Goal: Go to known website: Access a specific website the user already knows

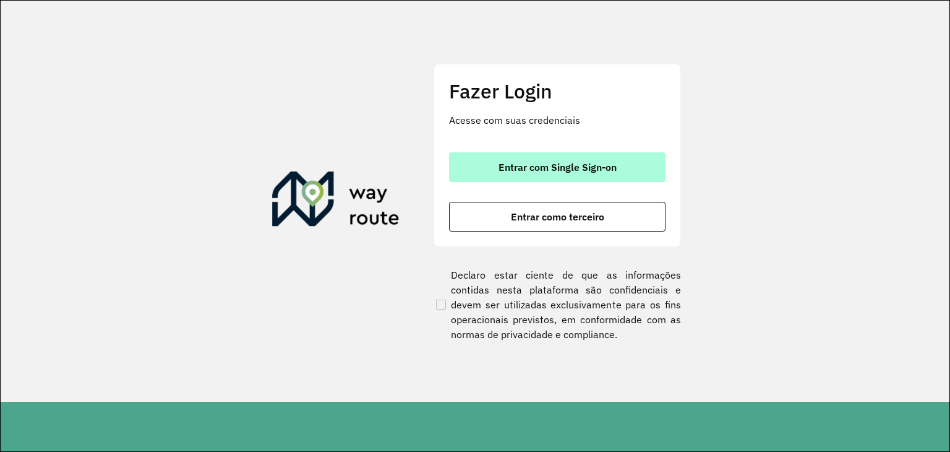
click at [601, 163] on span "Entrar com Single Sign-on" at bounding box center [558, 167] width 118 height 10
